Goal: Task Accomplishment & Management: Manage account settings

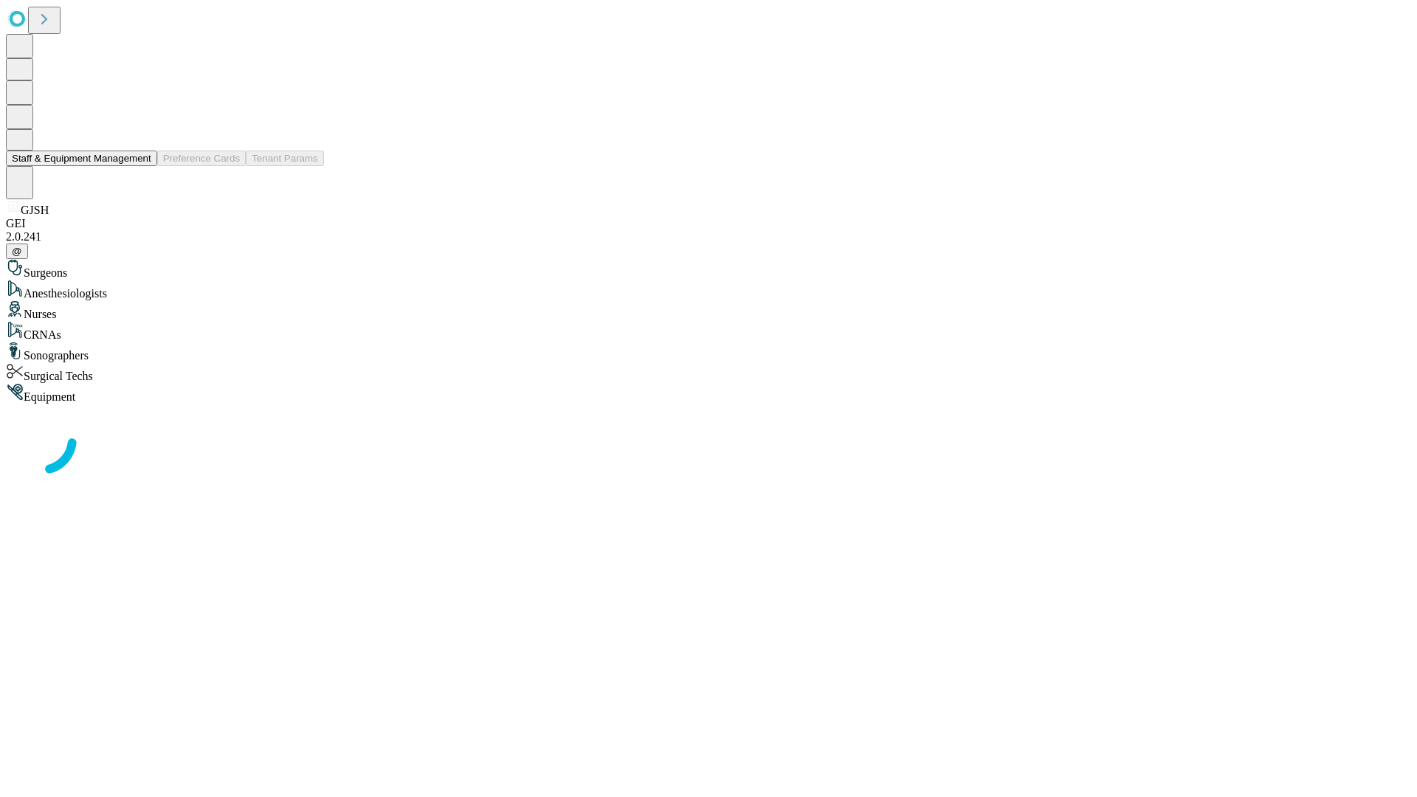
click at [141, 166] on button "Staff & Equipment Management" at bounding box center [81, 158] width 151 height 15
